Goal: Information Seeking & Learning: Understand process/instructions

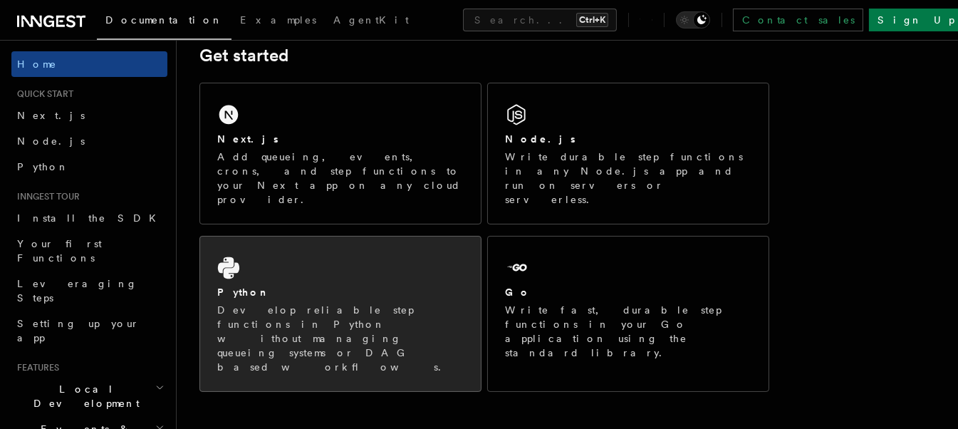
scroll to position [285, 0]
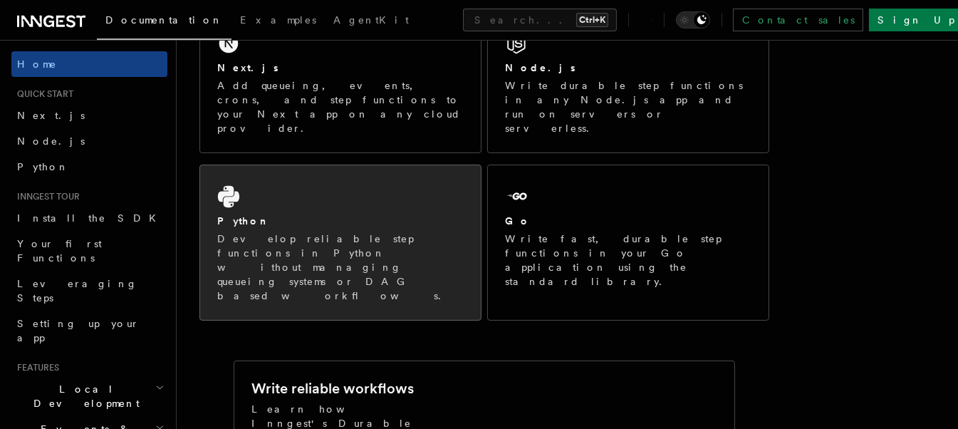
click at [339, 232] on p "Develop reliable step functions in Python without managing queueing systems or …" at bounding box center [340, 267] width 247 height 71
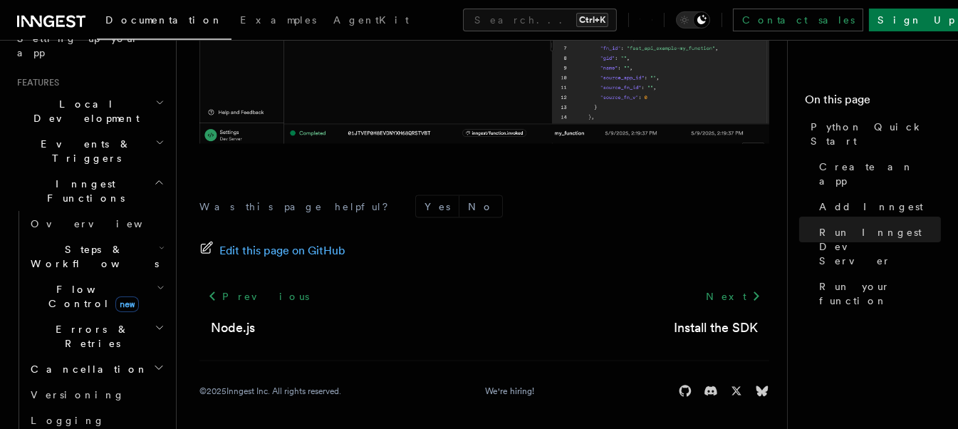
scroll to position [214, 0]
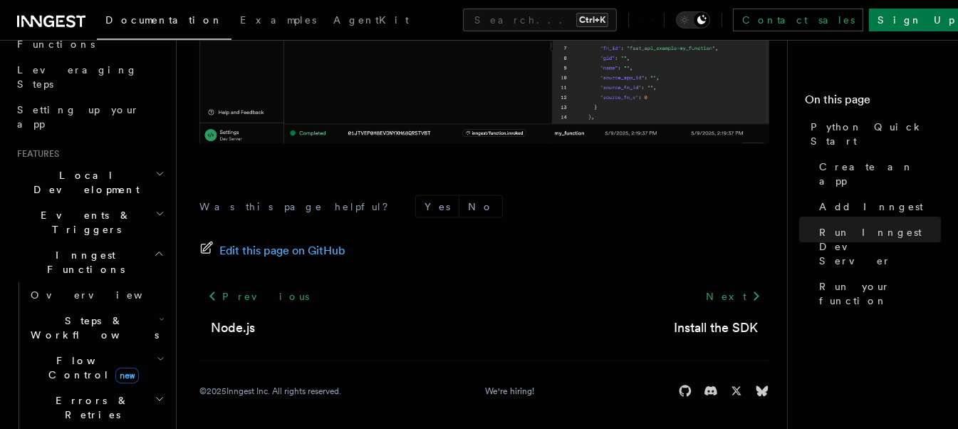
click at [103, 314] on span "Steps & Workflows" at bounding box center [92, 328] width 134 height 29
click at [74, 353] on span "Flow Control new" at bounding box center [91, 367] width 132 height 29
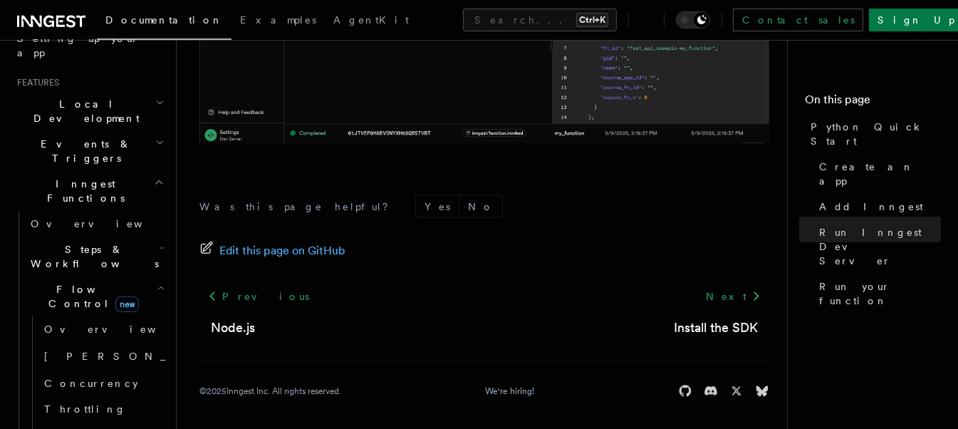
click at [73, 282] on span "Flow Control new" at bounding box center [91, 296] width 132 height 29
